Goal: Task Accomplishment & Management: Manage account settings

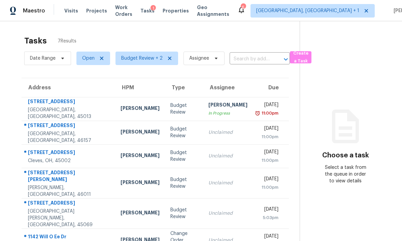
click at [76, 158] on div "Cleves, OH, 45002" at bounding box center [69, 160] width 82 height 7
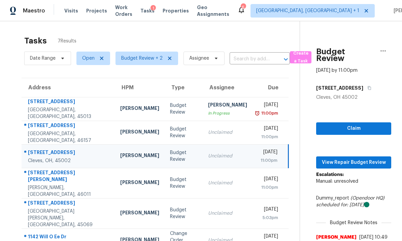
click at [84, 97] on td "1050 Carlisle Ave Hamilton, OH, 45013" at bounding box center [68, 109] width 93 height 24
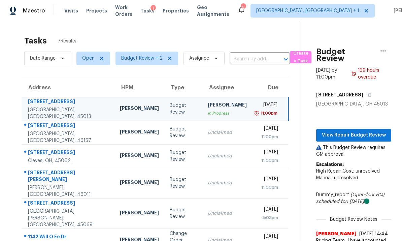
click at [84, 144] on td "5052 Greenshire Dr Cleves, OH, 45002" at bounding box center [68, 156] width 93 height 24
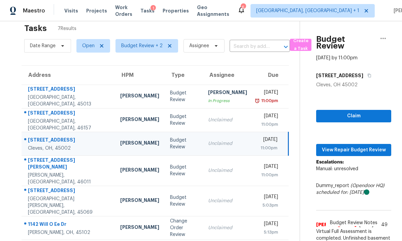
scroll to position [12, 0]
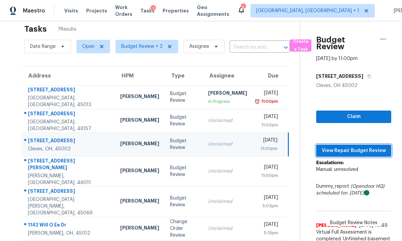
click at [351, 146] on span "View Repair Budget Review" at bounding box center [353, 150] width 64 height 8
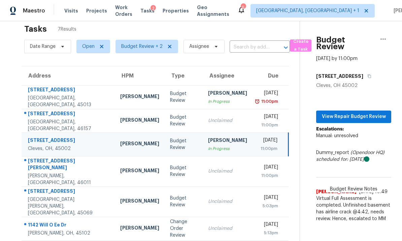
click at [75, 229] on div "Amelia, OH, 45102" at bounding box center [68, 232] width 81 height 7
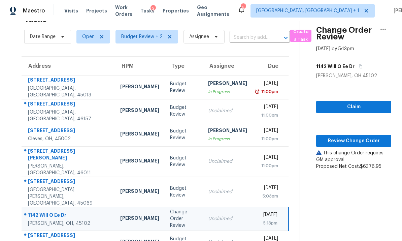
scroll to position [21, 0]
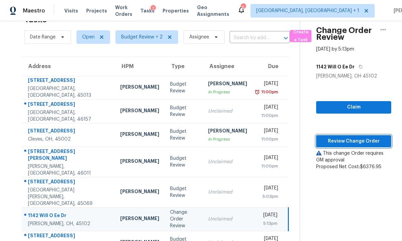
click at [350, 140] on span "Review Change Order" at bounding box center [353, 141] width 64 height 8
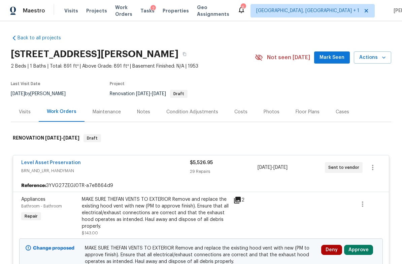
click at [144, 109] on div "Notes" at bounding box center [143, 112] width 13 height 7
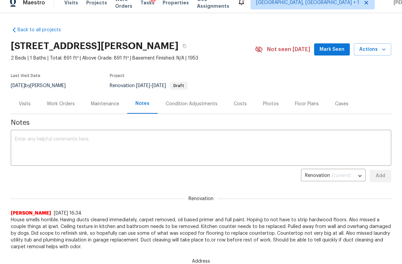
click at [61, 103] on div "Work Orders" at bounding box center [61, 104] width 28 height 7
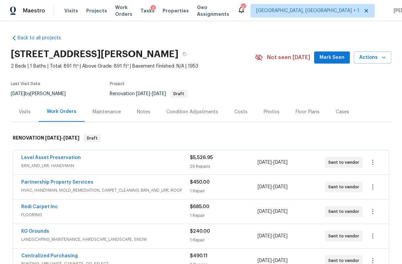
scroll to position [10, 0]
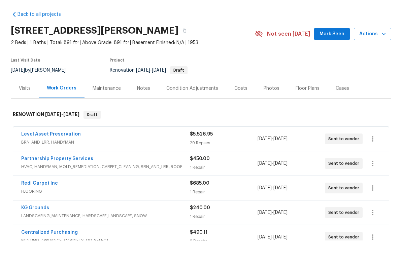
click at [241, 109] on div "Costs" at bounding box center [240, 112] width 13 height 7
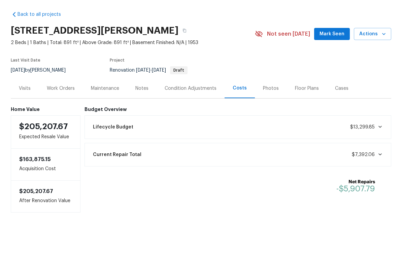
click at [67, 109] on div "Work Orders" at bounding box center [61, 112] width 28 height 7
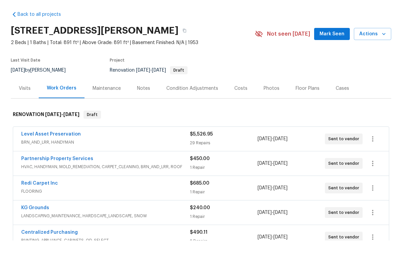
click at [113, 162] on span "BRN_AND_LRR, HANDYMAN" at bounding box center [105, 165] width 169 height 7
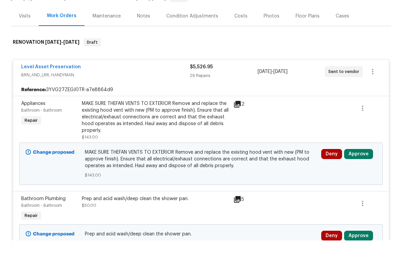
scroll to position [82, 0]
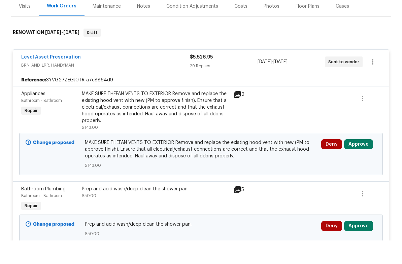
click at [357, 163] on button "Approve" at bounding box center [358, 168] width 29 height 10
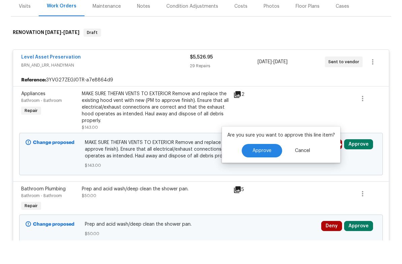
click at [262, 172] on span "Approve" at bounding box center [261, 174] width 19 height 5
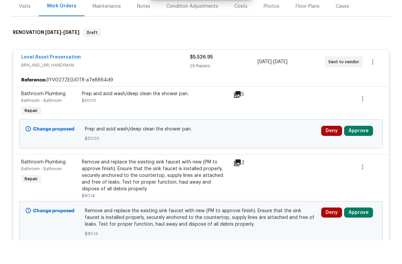
click at [359, 149] on button "Approve" at bounding box center [358, 154] width 29 height 10
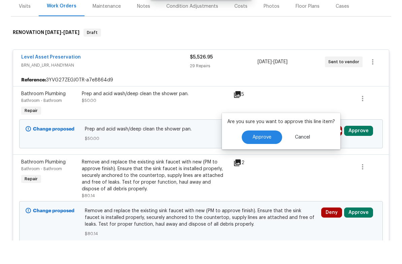
click at [267, 158] on span "Approve" at bounding box center [261, 160] width 19 height 5
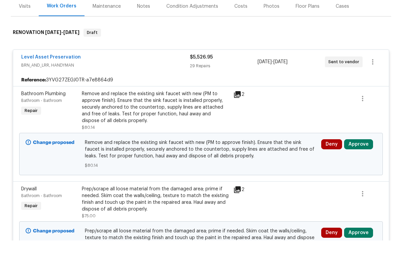
click at [359, 163] on button "Approve" at bounding box center [358, 168] width 29 height 10
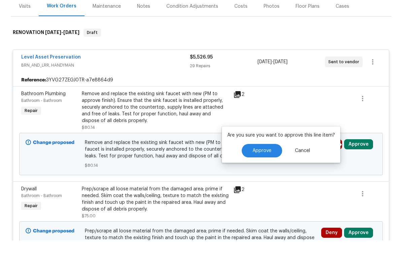
click at [262, 172] on span "Approve" at bounding box center [261, 174] width 19 height 5
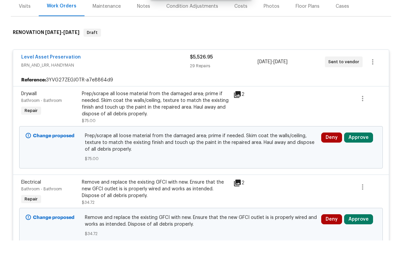
click at [360, 156] on button "Approve" at bounding box center [358, 161] width 29 height 10
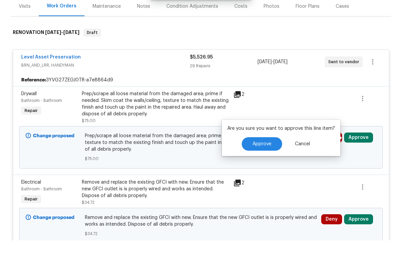
click at [264, 161] on button "Approve" at bounding box center [262, 167] width 40 height 13
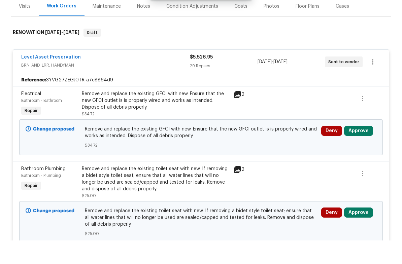
click at [361, 149] on button "Approve" at bounding box center [358, 154] width 29 height 10
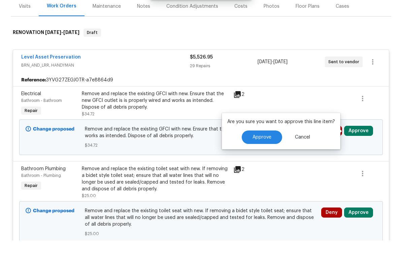
click at [265, 154] on button "Approve" at bounding box center [262, 160] width 40 height 13
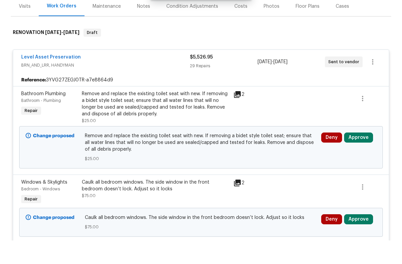
click at [369, 156] on button "Approve" at bounding box center [358, 161] width 29 height 10
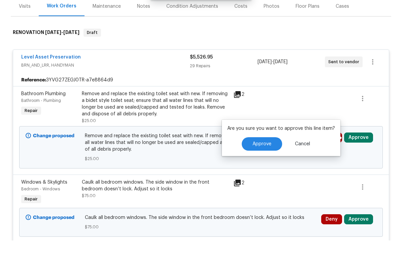
click at [267, 165] on span "Approve" at bounding box center [261, 167] width 19 height 5
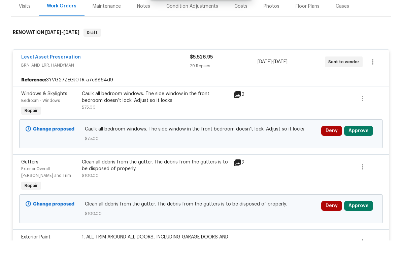
click at [364, 149] on button "Approve" at bounding box center [358, 154] width 29 height 10
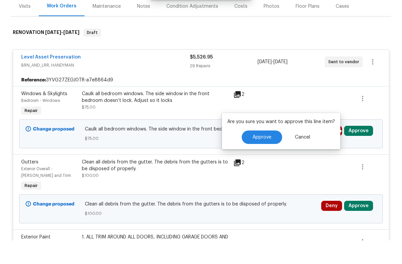
click at [265, 158] on span "Approve" at bounding box center [261, 160] width 19 height 5
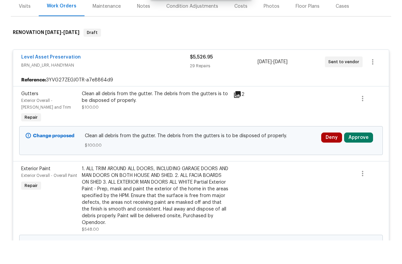
click at [359, 156] on button "Approve" at bounding box center [358, 161] width 29 height 10
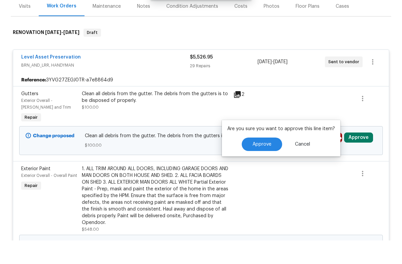
click at [264, 166] on span "Approve" at bounding box center [261, 168] width 19 height 5
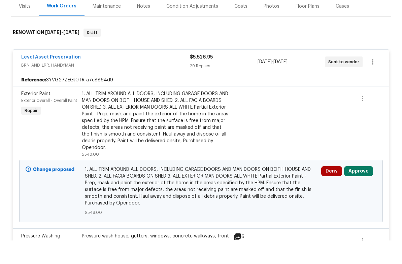
click at [360, 190] on button "Approve" at bounding box center [358, 195] width 29 height 10
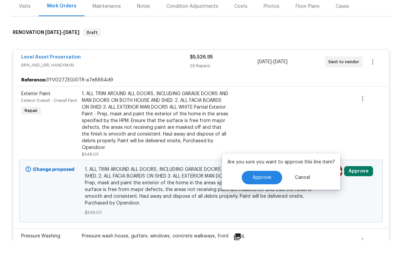
click at [260, 199] on span "Approve" at bounding box center [261, 201] width 19 height 5
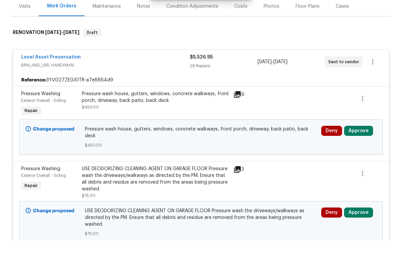
click at [360, 149] on button "Approve" at bounding box center [358, 154] width 29 height 10
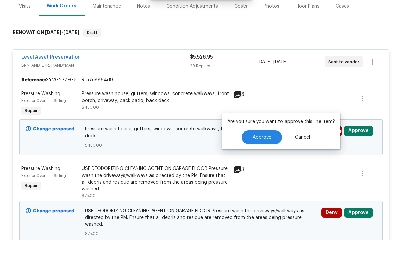
click at [266, 154] on button "Approve" at bounding box center [262, 160] width 40 height 13
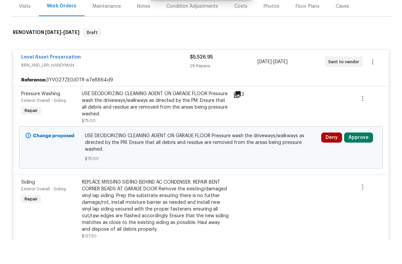
click at [357, 156] on button "Approve" at bounding box center [358, 161] width 29 height 10
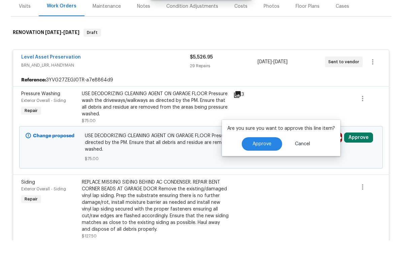
click at [269, 165] on span "Approve" at bounding box center [261, 167] width 19 height 5
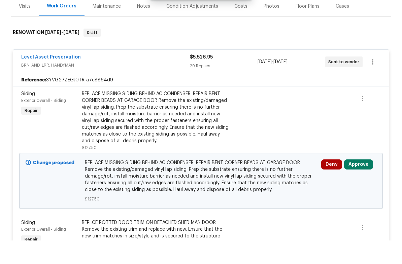
click at [356, 183] on button "Approve" at bounding box center [358, 188] width 29 height 10
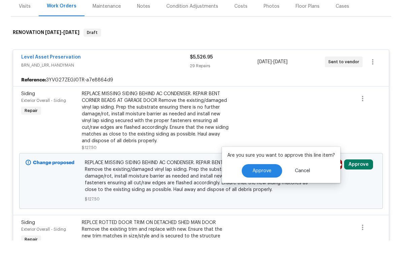
click at [264, 192] on span "Approve" at bounding box center [261, 194] width 19 height 5
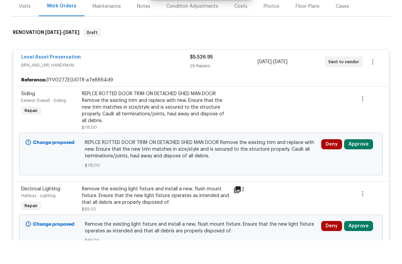
click at [357, 163] on button "Approve" at bounding box center [358, 168] width 29 height 10
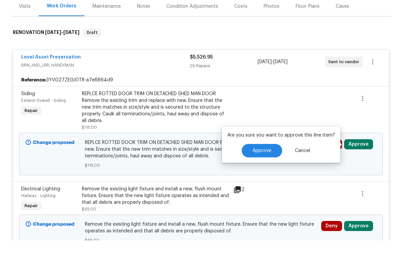
click at [264, 172] on span "Approve" at bounding box center [261, 174] width 19 height 5
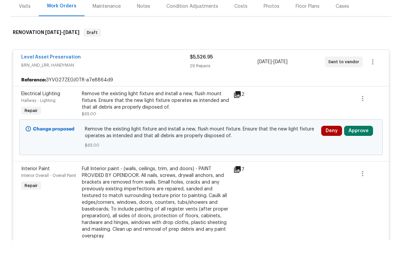
click at [360, 149] on button "Approve" at bounding box center [358, 154] width 29 height 10
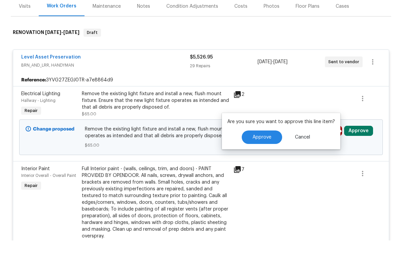
click at [264, 158] on span "Approve" at bounding box center [261, 160] width 19 height 5
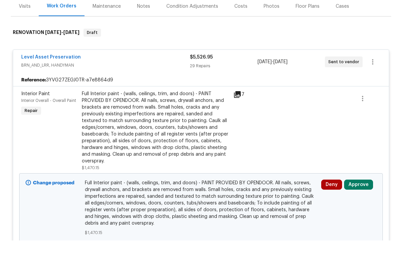
click at [357, 203] on button "Approve" at bounding box center [358, 208] width 29 height 10
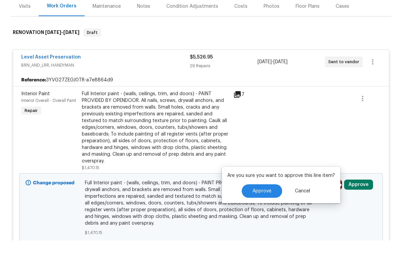
click at [262, 208] on button "Approve" at bounding box center [262, 214] width 40 height 13
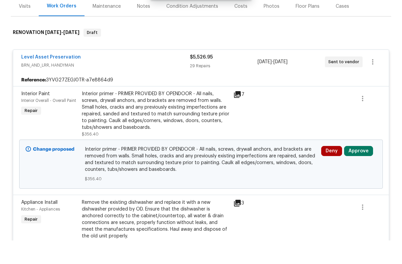
click at [361, 170] on button "Approve" at bounding box center [358, 175] width 29 height 10
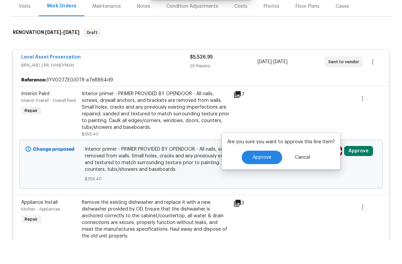
click at [263, 174] on button "Approve" at bounding box center [262, 180] width 40 height 13
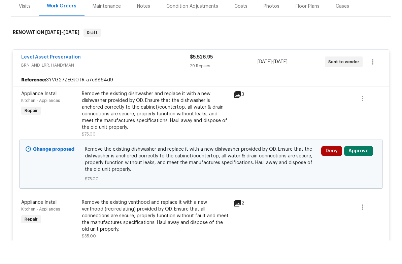
click at [357, 170] on button "Approve" at bounding box center [358, 175] width 29 height 10
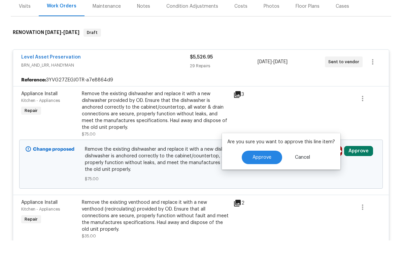
click at [263, 179] on span "Approve" at bounding box center [261, 181] width 19 height 5
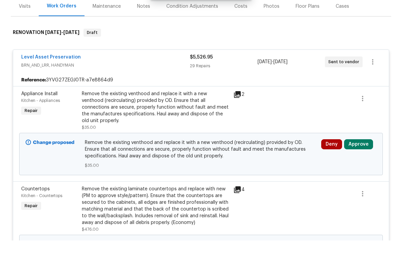
click at [358, 163] on button "Approve" at bounding box center [358, 168] width 29 height 10
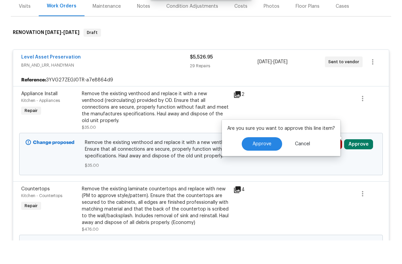
click at [262, 165] on span "Approve" at bounding box center [261, 167] width 19 height 5
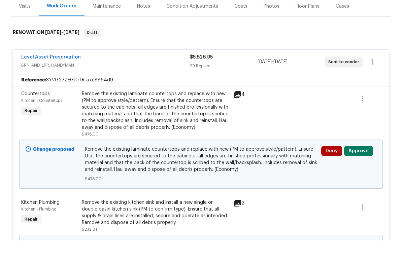
click at [358, 170] on button "Approve" at bounding box center [358, 175] width 29 height 10
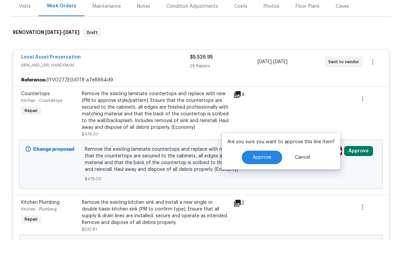
click at [268, 179] on span "Approve" at bounding box center [261, 181] width 19 height 5
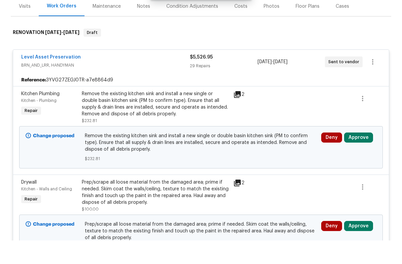
click at [358, 156] on button "Approve" at bounding box center [358, 161] width 29 height 10
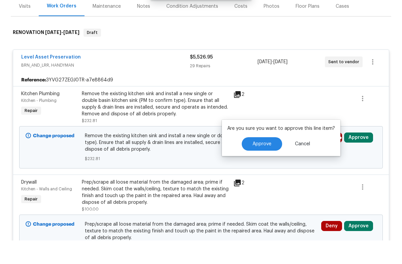
click at [275, 161] on button "Approve" at bounding box center [262, 167] width 40 height 13
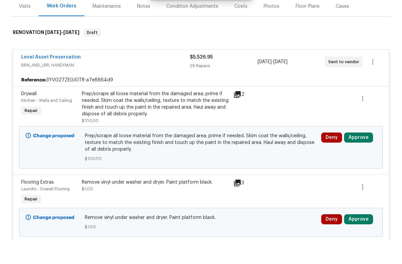
click at [360, 156] on button "Approve" at bounding box center [358, 161] width 29 height 10
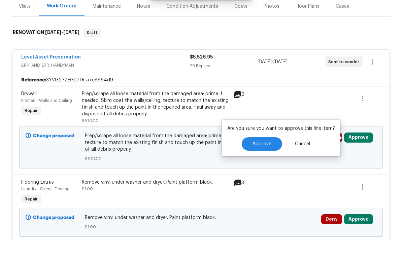
click at [271, 161] on button "Approve" at bounding box center [262, 167] width 40 height 13
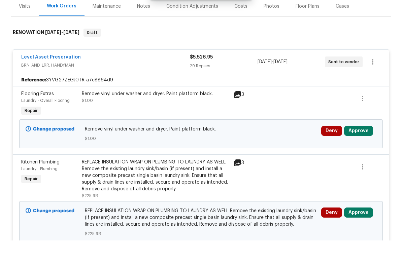
click at [367, 149] on button "Approve" at bounding box center [358, 154] width 29 height 10
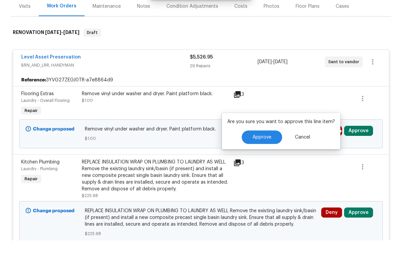
click at [269, 158] on span "Approve" at bounding box center [261, 160] width 19 height 5
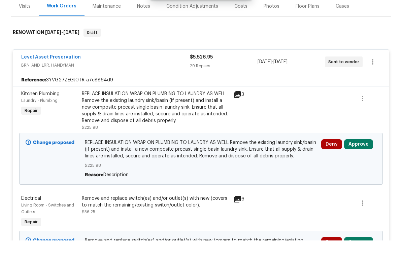
click at [359, 163] on button "Approve" at bounding box center [358, 168] width 29 height 10
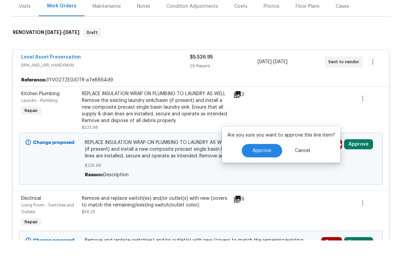
click at [268, 172] on span "Approve" at bounding box center [261, 174] width 19 height 5
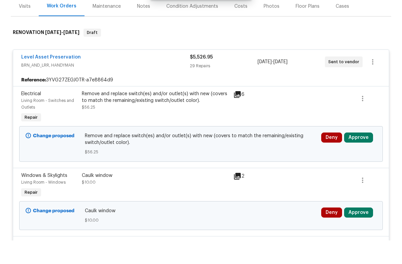
click at [371, 156] on button "Approve" at bounding box center [358, 161] width 29 height 10
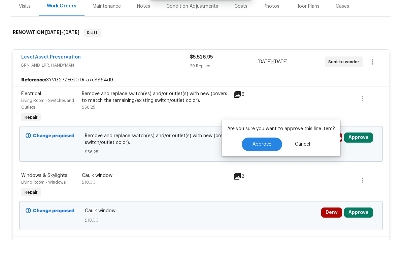
click at [265, 161] on button "Approve" at bounding box center [262, 167] width 40 height 13
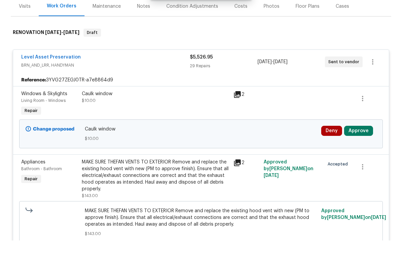
click at [359, 149] on button "Approve" at bounding box center [358, 154] width 29 height 10
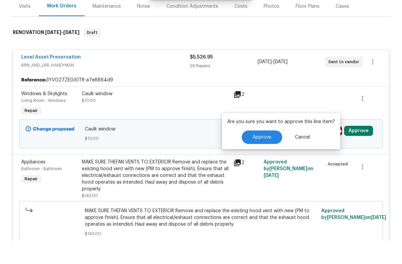
click at [266, 154] on button "Approve" at bounding box center [262, 160] width 40 height 13
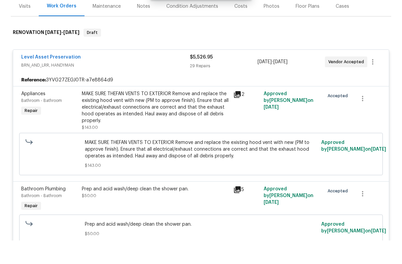
click at [105, 77] on div "Level Asset Preservation" at bounding box center [105, 81] width 169 height 8
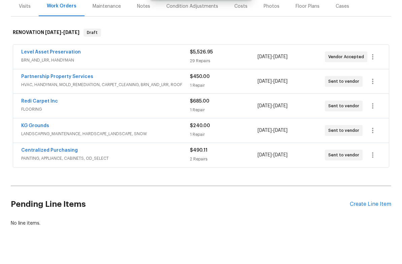
click at [117, 97] on div "Partnership Property Services" at bounding box center [105, 101] width 169 height 8
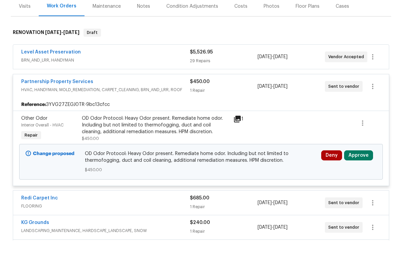
click at [358, 174] on button "Approve" at bounding box center [358, 179] width 29 height 10
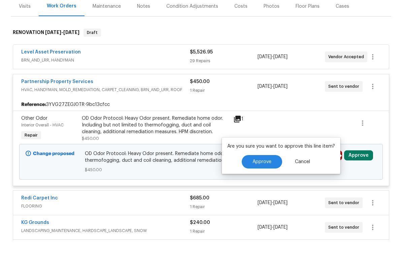
click at [267, 183] on span "Approve" at bounding box center [261, 185] width 19 height 5
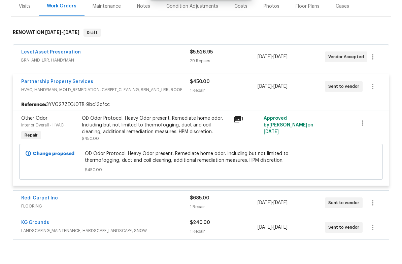
click at [123, 110] on span "HVAC, HANDYMAN, MOLD_REMEDIATION, CARPET_CLEANING, BRN_AND_LRR, ROOF" at bounding box center [105, 113] width 169 height 7
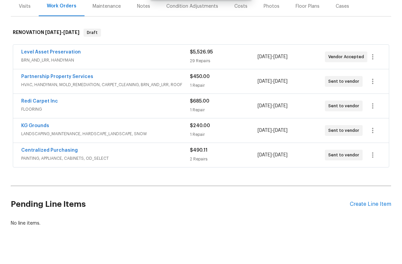
click at [97, 130] on span "FLOORING" at bounding box center [105, 133] width 169 height 7
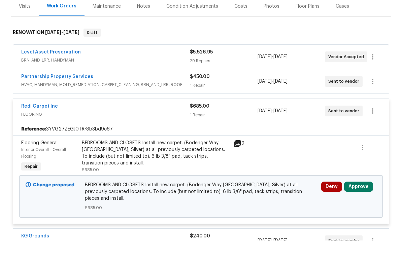
click at [359, 205] on button "Approve" at bounding box center [358, 210] width 29 height 10
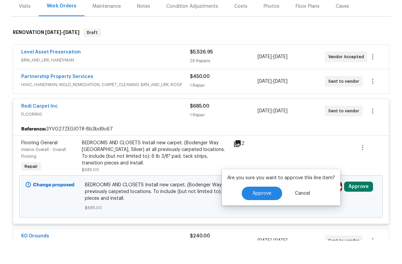
click at [267, 215] on span "Approve" at bounding box center [261, 217] width 19 height 5
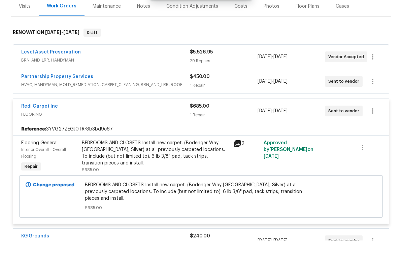
click at [93, 126] on div "Redi Carpet Inc" at bounding box center [105, 130] width 169 height 8
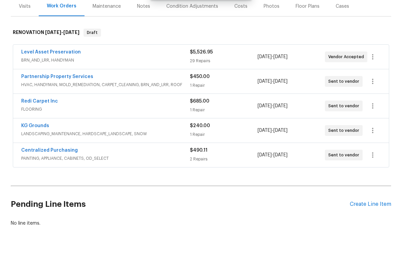
click at [93, 146] on div "KG Grounds" at bounding box center [105, 150] width 169 height 8
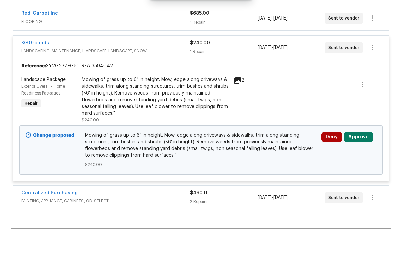
scroll to position [165, 0]
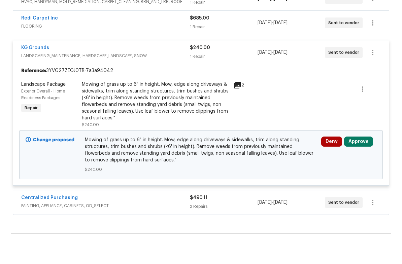
click at [356, 160] on button "Approve" at bounding box center [358, 165] width 29 height 10
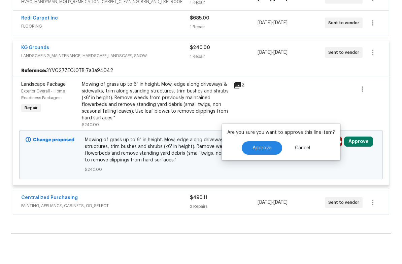
click at [267, 169] on span "Approve" at bounding box center [261, 171] width 19 height 5
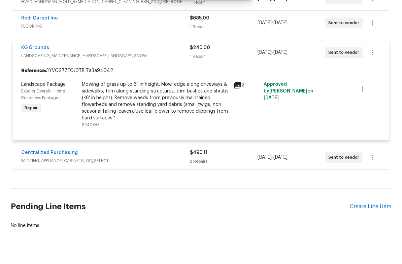
click at [84, 68] on div "KG Grounds" at bounding box center [105, 72] width 169 height 8
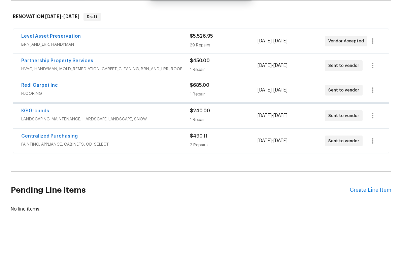
scroll to position [97, 0]
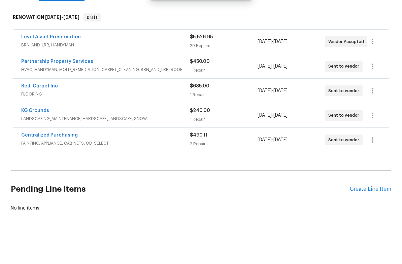
click at [106, 155] on div "Centralized Purchasing" at bounding box center [105, 159] width 169 height 8
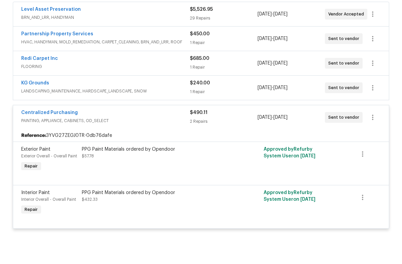
scroll to position [124, 0]
click at [116, 141] on span "PAINTING, APPLIANCE, CABINETS, OD_SELECT" at bounding box center [105, 144] width 169 height 7
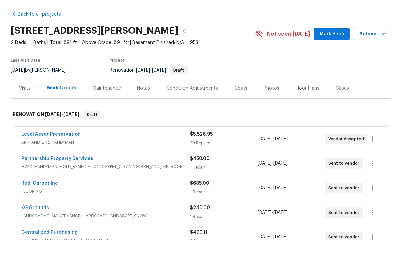
scroll to position [0, 0]
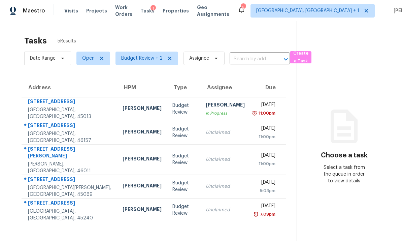
click at [85, 202] on td "[STREET_ADDRESS][PERSON_NAME]" at bounding box center [70, 210] width 96 height 24
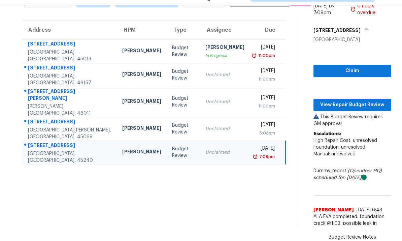
scroll to position [25, 0]
click at [117, 117] on td "[PERSON_NAME]" at bounding box center [142, 129] width 50 height 24
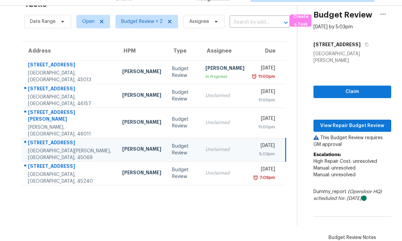
scroll to position [21, 0]
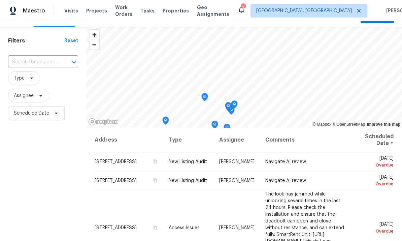
scroll to position [11, 0]
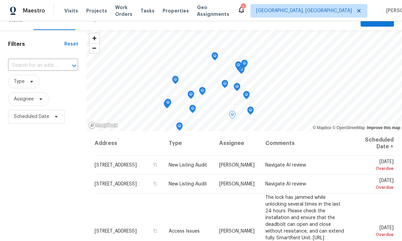
click at [0, 0] on span at bounding box center [0, 0] width 0 height 0
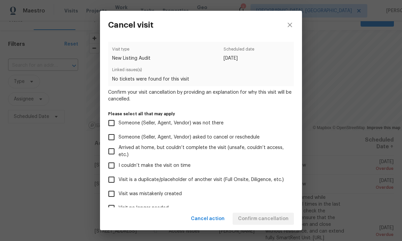
click at [114, 167] on input "I couldn’t make the visit on time" at bounding box center [111, 165] width 14 height 14
checkbox input "true"
click at [110, 195] on input "Visit was mistakenly created" at bounding box center [111, 193] width 14 height 14
checkbox input "true"
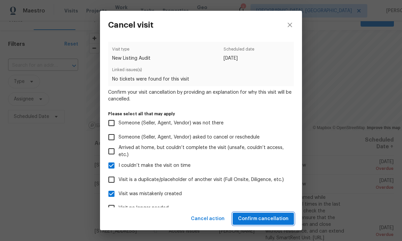
click at [271, 218] on span "Confirm cancellation" at bounding box center [263, 218] width 50 height 8
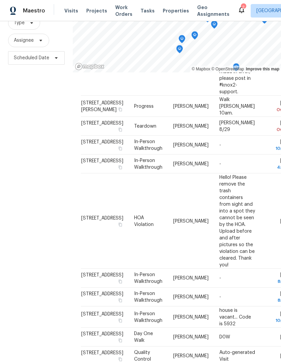
scroll to position [65, 0]
